Goal: Task Accomplishment & Management: Complete application form

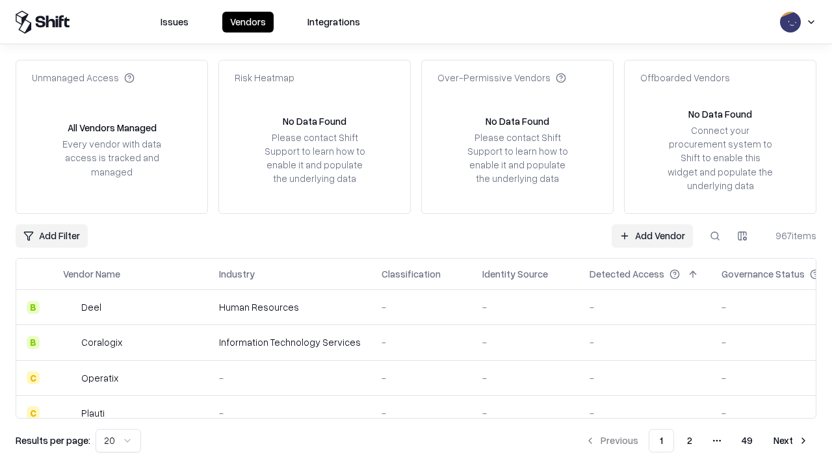
click at [652, 235] on link "Add Vendor" at bounding box center [652, 235] width 81 height 23
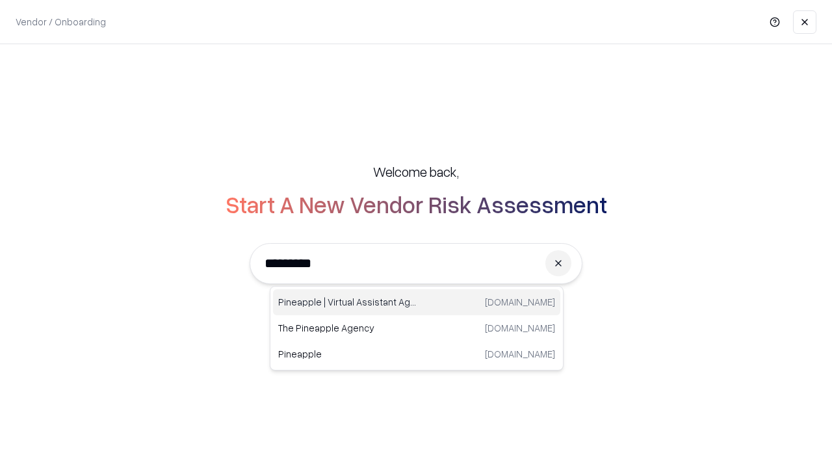
click at [417, 302] on div "Pineapple | Virtual Assistant Agency [DOMAIN_NAME]" at bounding box center [416, 302] width 287 height 26
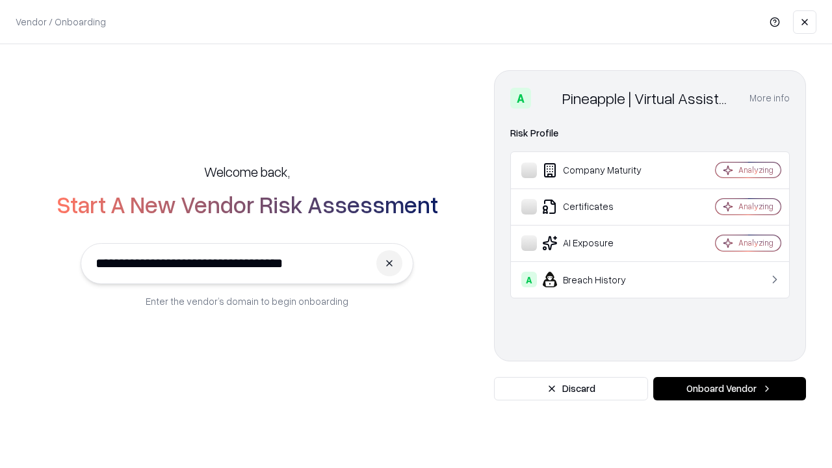
type input "**********"
click at [729, 389] on button "Onboard Vendor" at bounding box center [729, 388] width 153 height 23
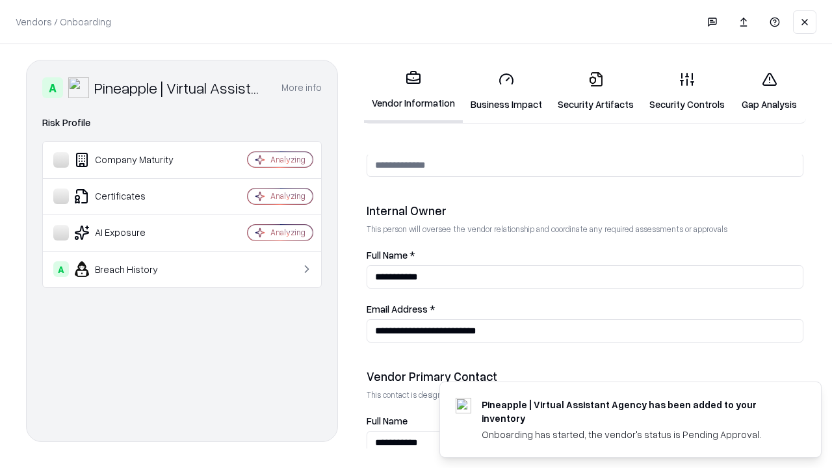
scroll to position [673, 0]
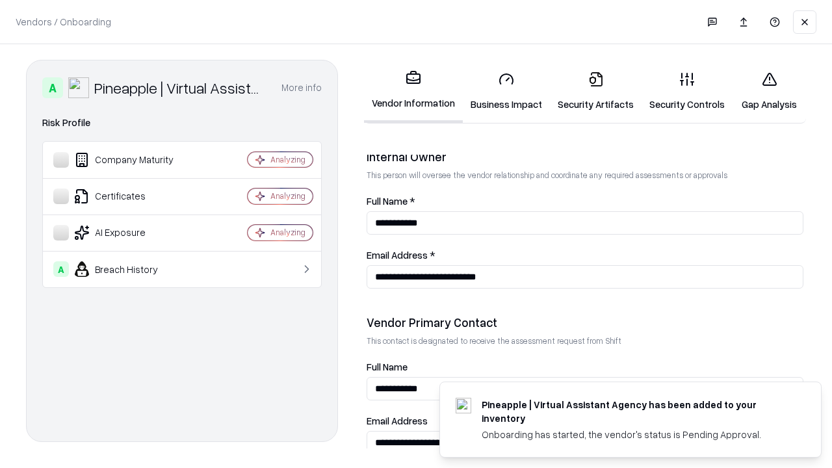
click at [506, 91] on link "Business Impact" at bounding box center [506, 91] width 87 height 60
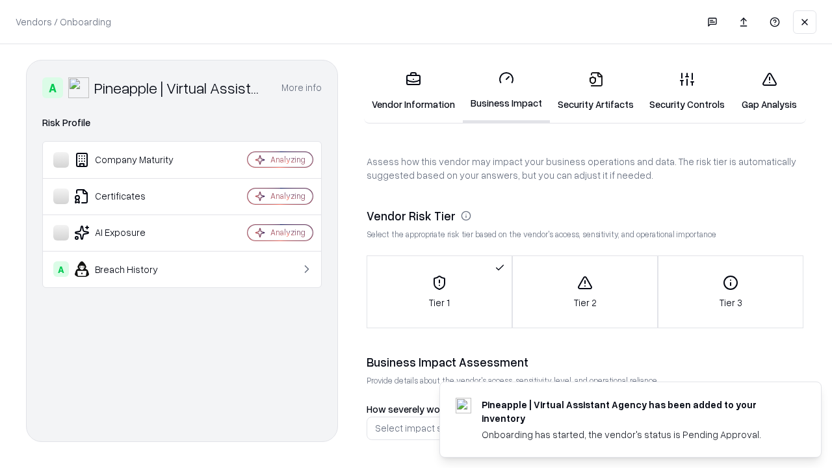
click at [595, 91] on link "Security Artifacts" at bounding box center [596, 91] width 92 height 60
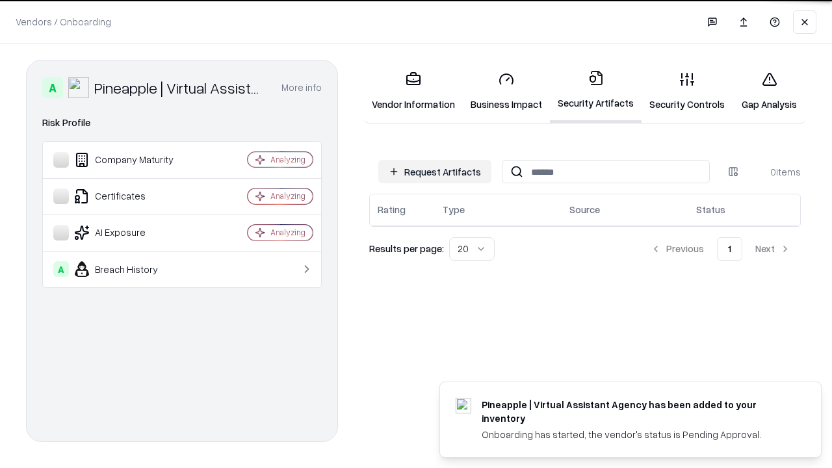
click at [435, 171] on button "Request Artifacts" at bounding box center [434, 171] width 113 height 23
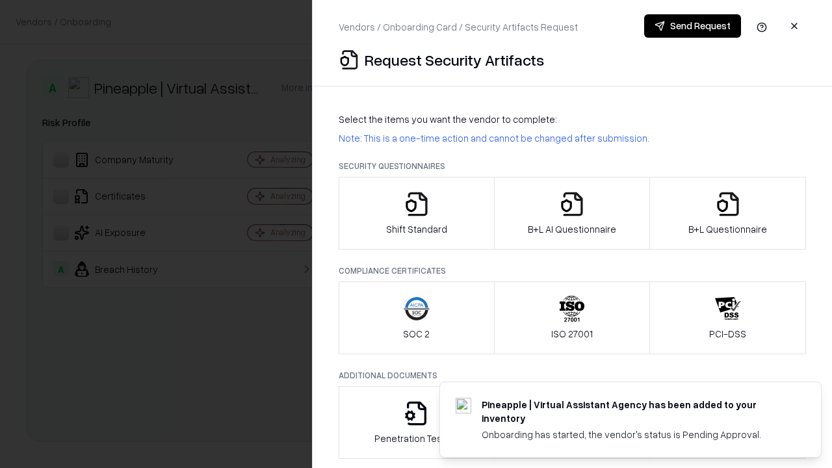
click at [416, 213] on icon "button" at bounding box center [417, 204] width 26 height 26
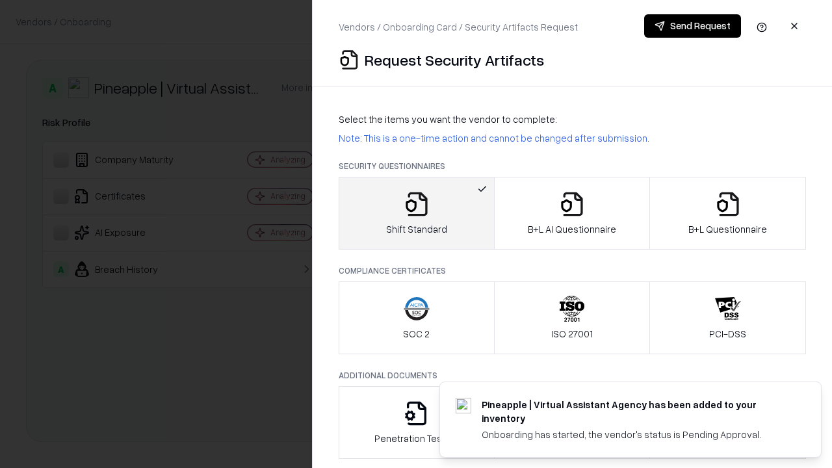
click at [692, 26] on button "Send Request" at bounding box center [692, 25] width 97 height 23
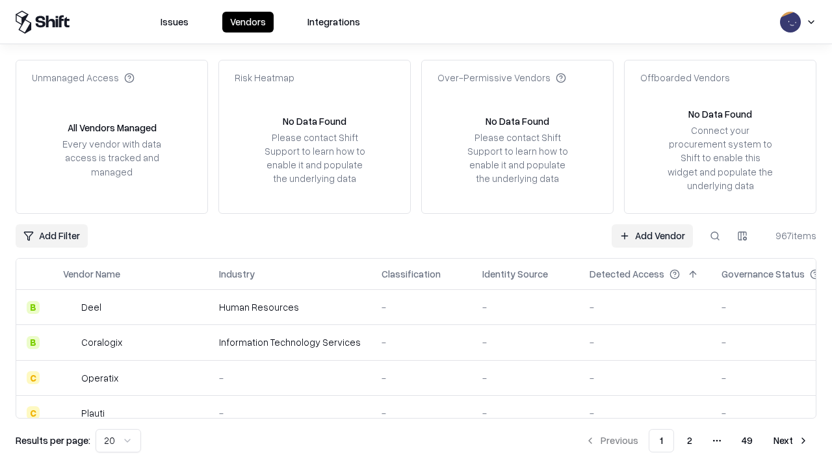
click at [715, 235] on button at bounding box center [714, 235] width 23 height 23
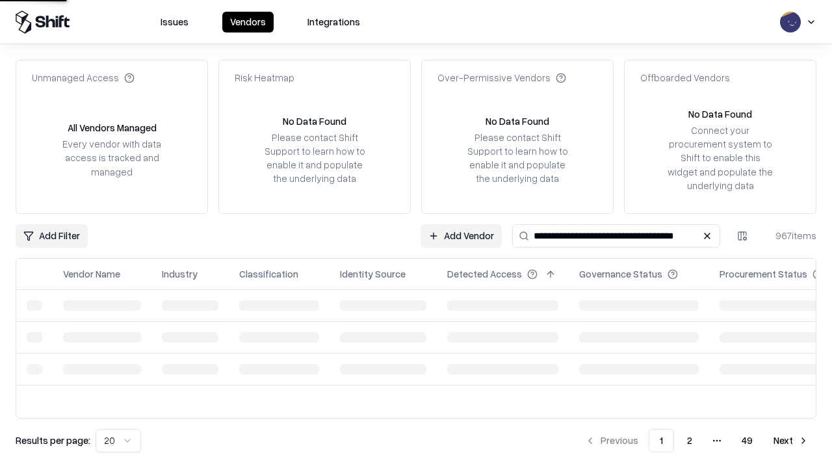
type input "**********"
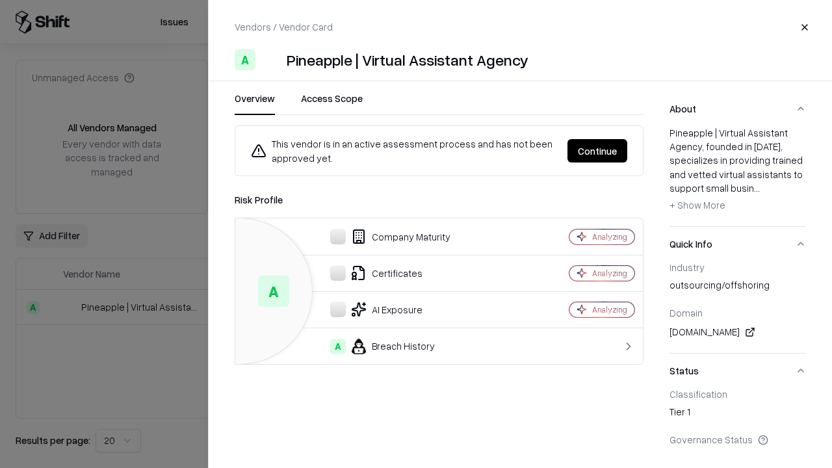
click at [597, 151] on button "Continue" at bounding box center [597, 150] width 60 height 23
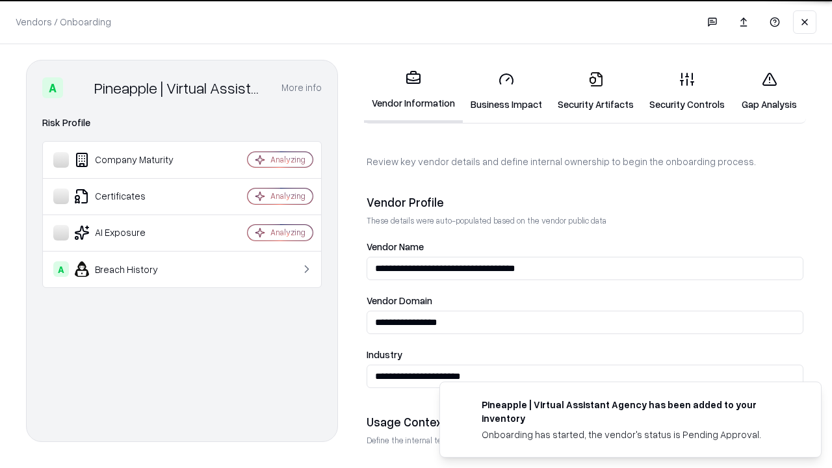
click at [595, 91] on link "Security Artifacts" at bounding box center [596, 91] width 92 height 60
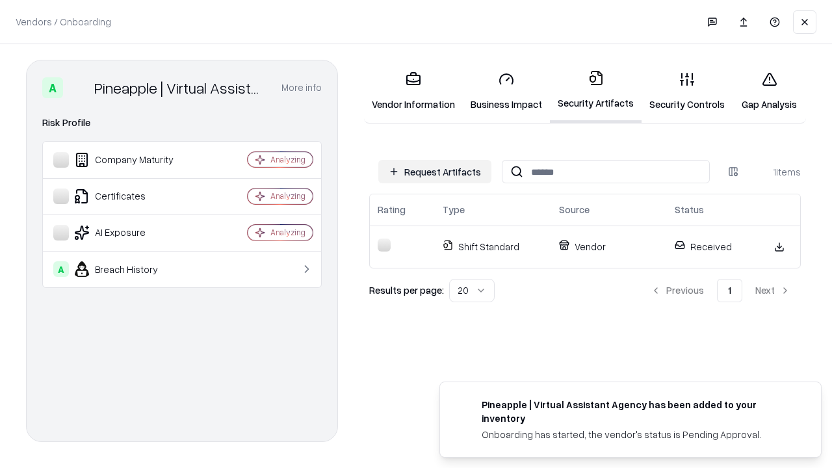
click at [769, 91] on link "Gap Analysis" at bounding box center [768, 91] width 73 height 60
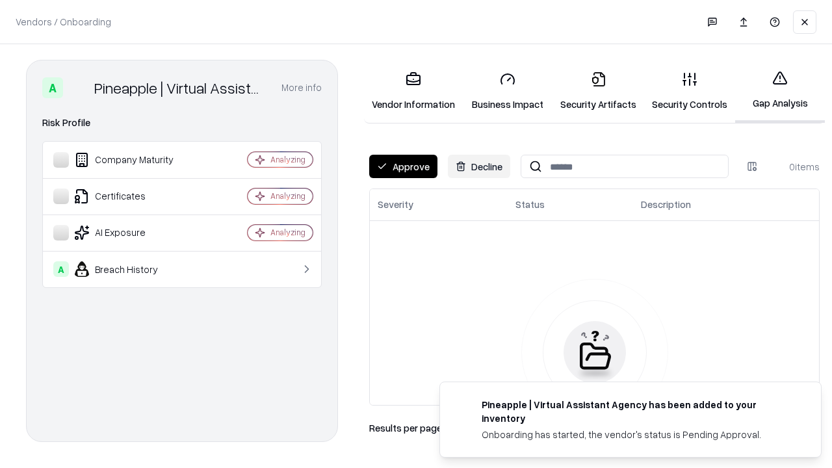
click at [403, 166] on button "Approve" at bounding box center [403, 166] width 68 height 23
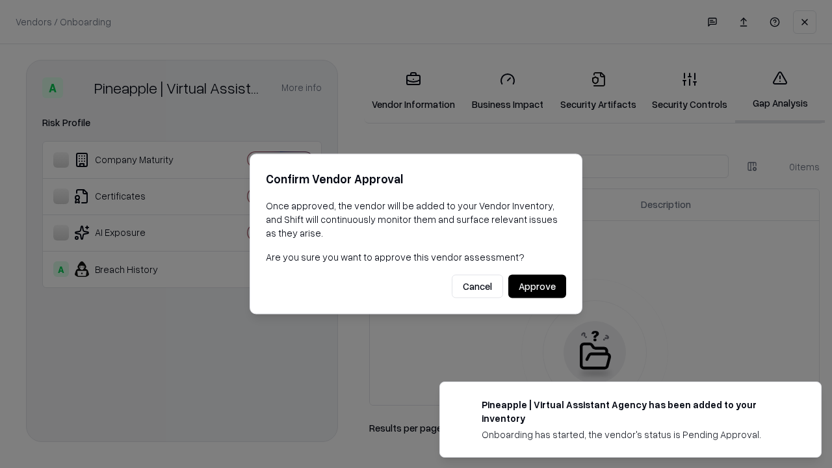
click at [537, 286] on button "Approve" at bounding box center [537, 286] width 58 height 23
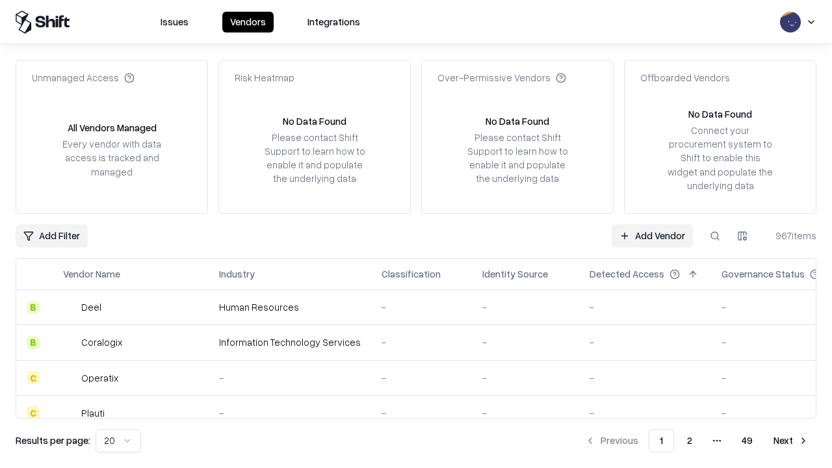
type input "**********"
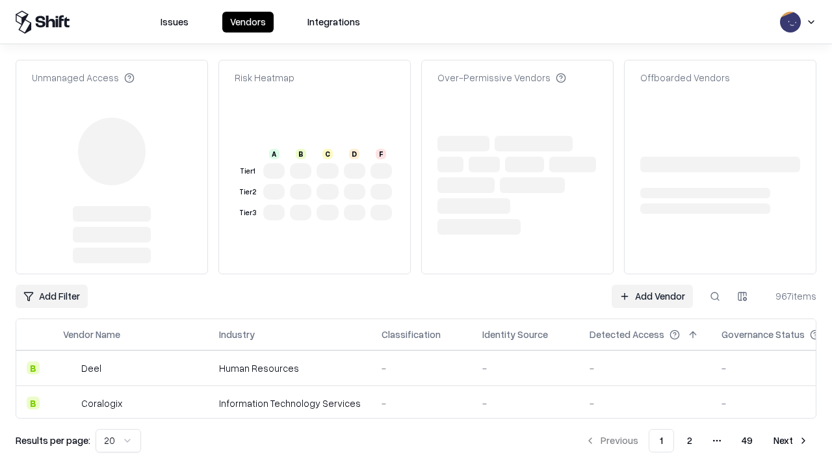
click at [652, 285] on link "Add Vendor" at bounding box center [652, 296] width 81 height 23
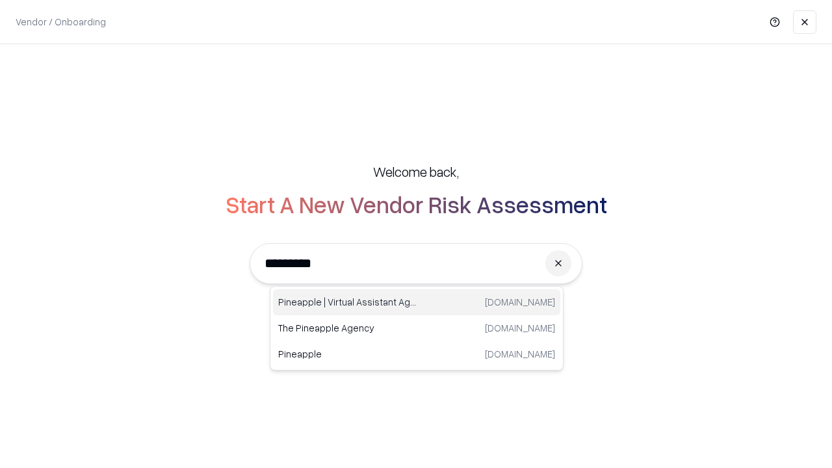
click at [417, 302] on div "Pineapple | Virtual Assistant Agency [DOMAIN_NAME]" at bounding box center [416, 302] width 287 height 26
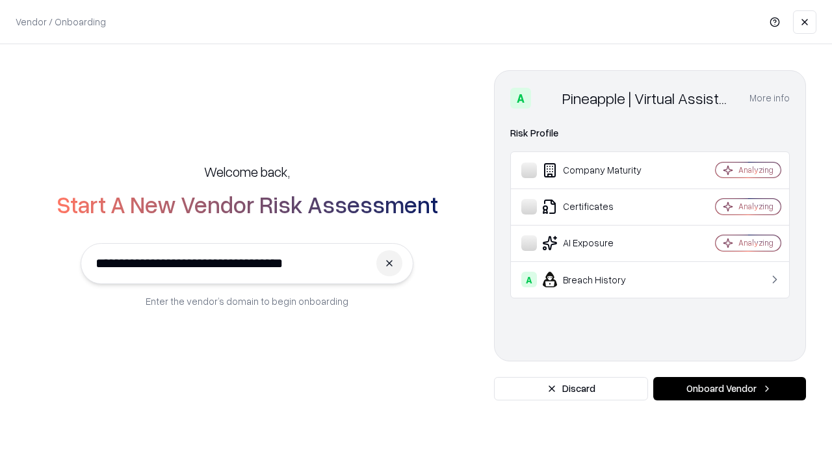
type input "**********"
click at [729, 389] on button "Onboard Vendor" at bounding box center [729, 388] width 153 height 23
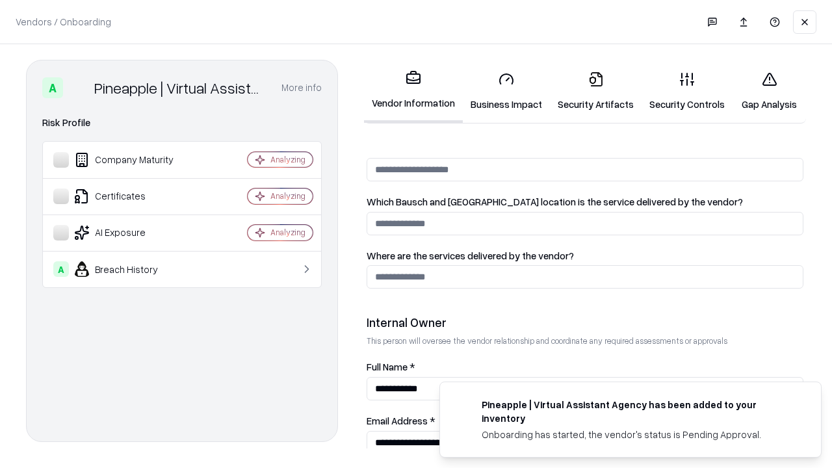
scroll to position [673, 0]
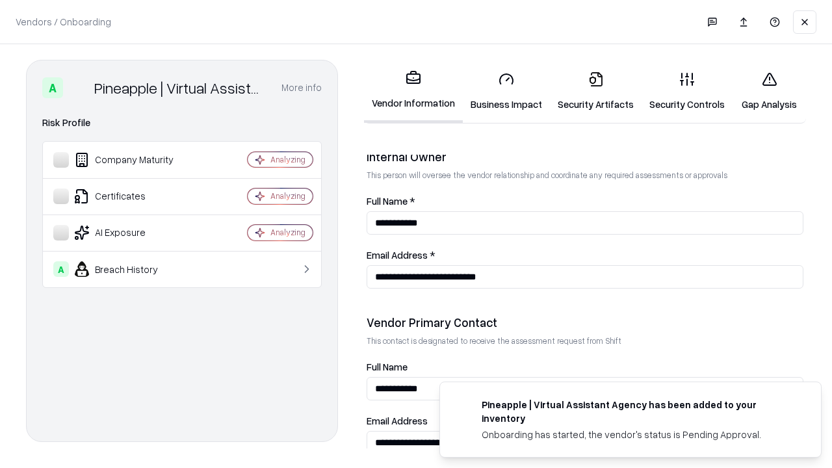
click at [769, 91] on link "Gap Analysis" at bounding box center [768, 91] width 73 height 60
